Goal: Navigation & Orientation: Find specific page/section

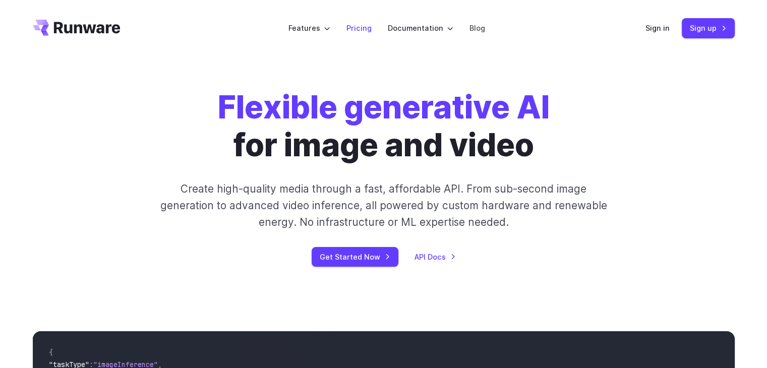
click at [355, 27] on link "Pricing" at bounding box center [359, 28] width 25 height 12
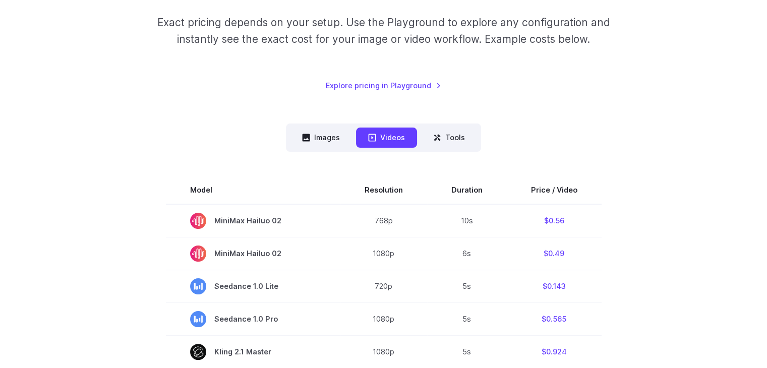
scroll to position [161, 0]
click at [327, 138] on button "Images" at bounding box center [321, 137] width 62 height 20
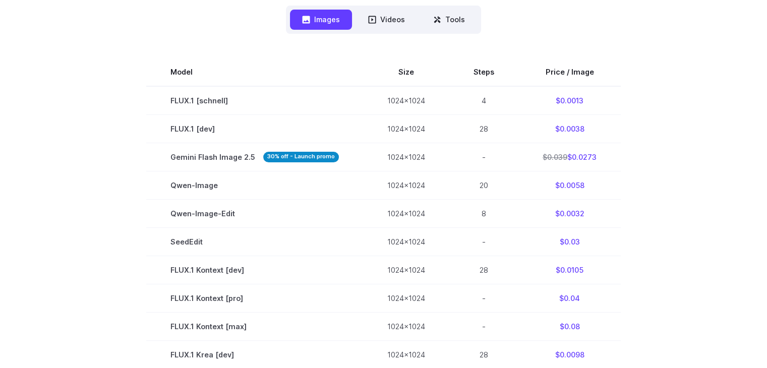
scroll to position [0, 0]
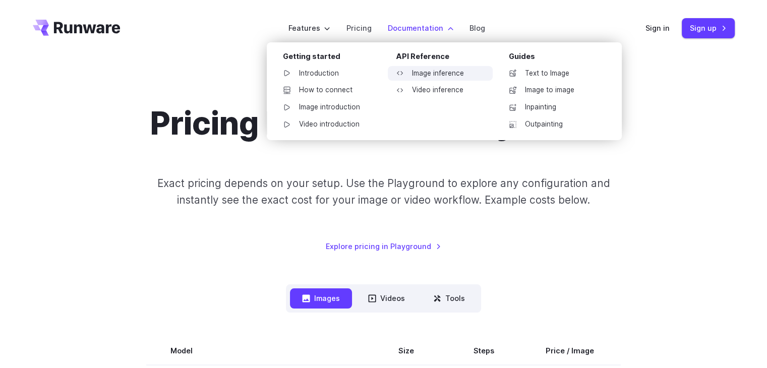
click at [444, 73] on link "Image inference" at bounding box center [440, 73] width 105 height 15
